Goal: Navigation & Orientation: Find specific page/section

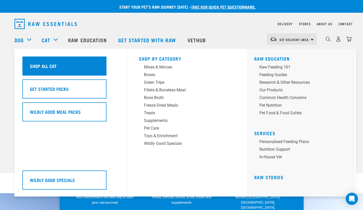
click at [47, 67] on h5 "Shop All Cat" at bounding box center [43, 66] width 27 height 7
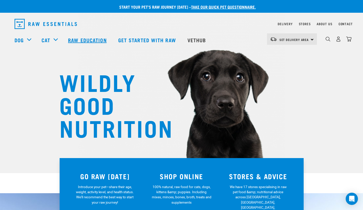
click at [83, 42] on link "Raw Education" at bounding box center [88, 40] width 50 height 20
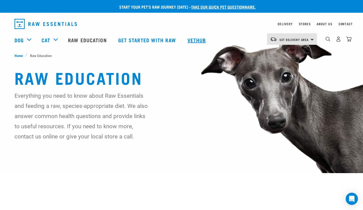
click at [200, 39] on link "Vethub" at bounding box center [197, 40] width 30 height 20
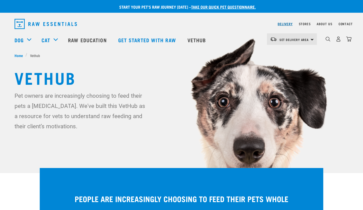
click at [286, 24] on link "Delivery" at bounding box center [285, 24] width 15 height 2
